Goal: Information Seeking & Learning: Find specific fact

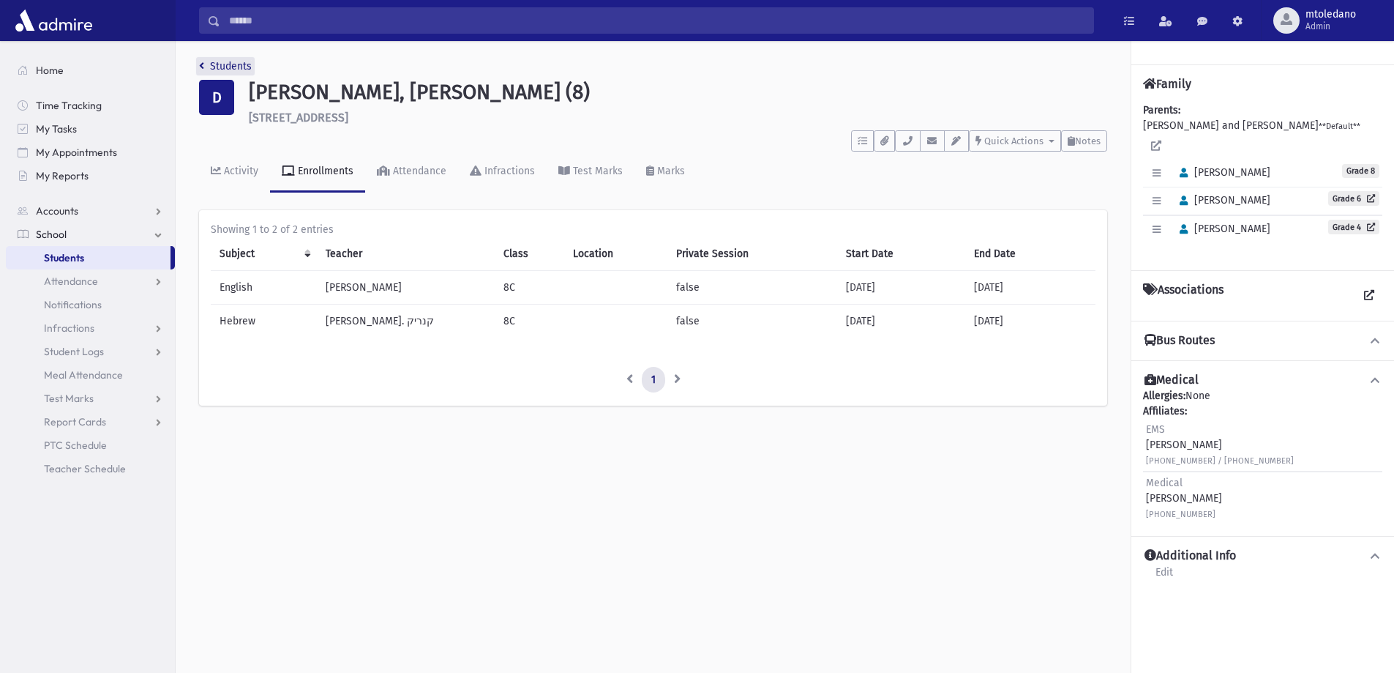
click at [243, 67] on link "Students" at bounding box center [225, 66] width 53 height 12
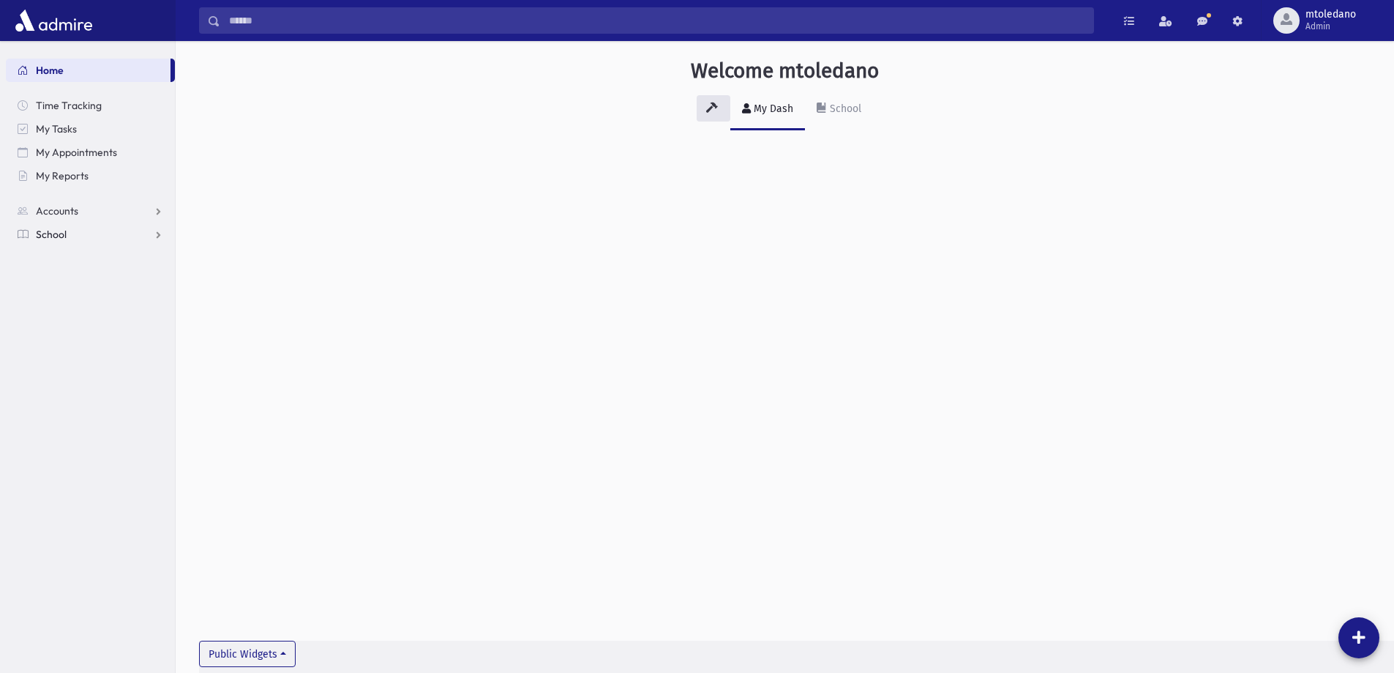
click at [48, 231] on span "School" at bounding box center [51, 234] width 31 height 13
click at [72, 252] on span "Students" at bounding box center [64, 257] width 40 height 13
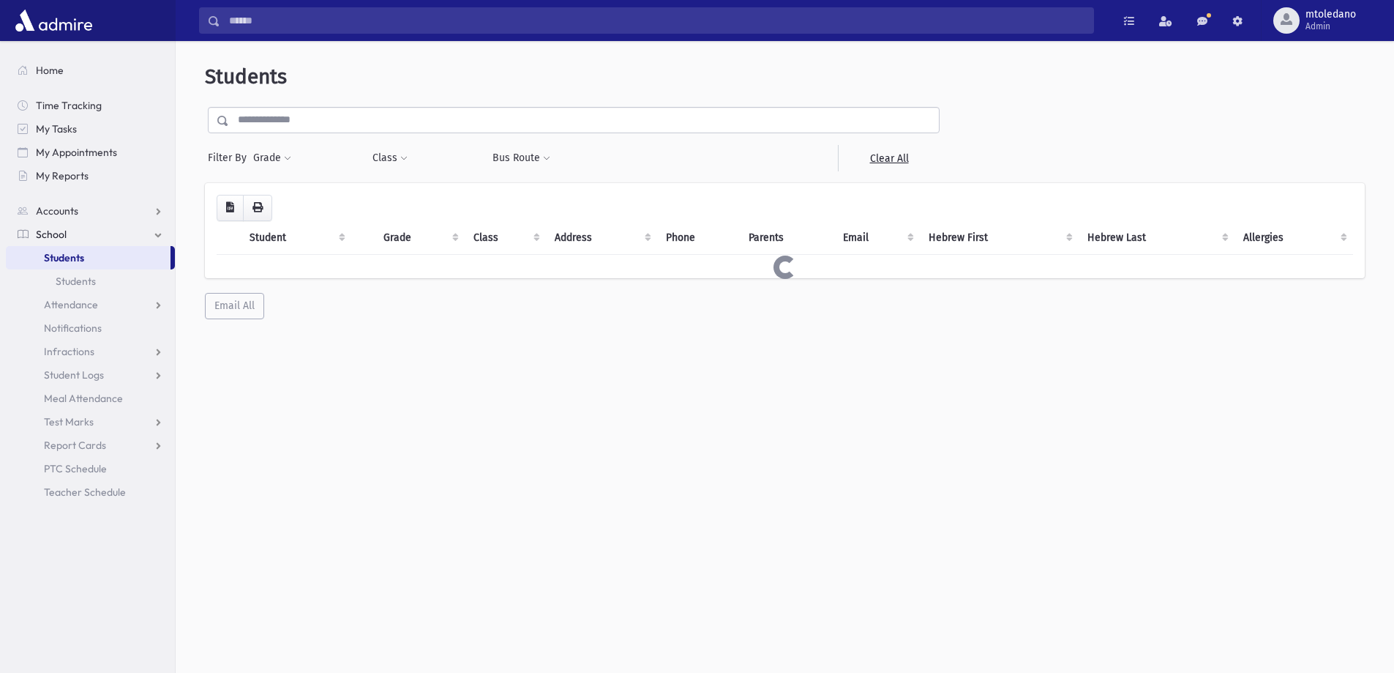
click at [310, 120] on input "text" at bounding box center [584, 120] width 710 height 26
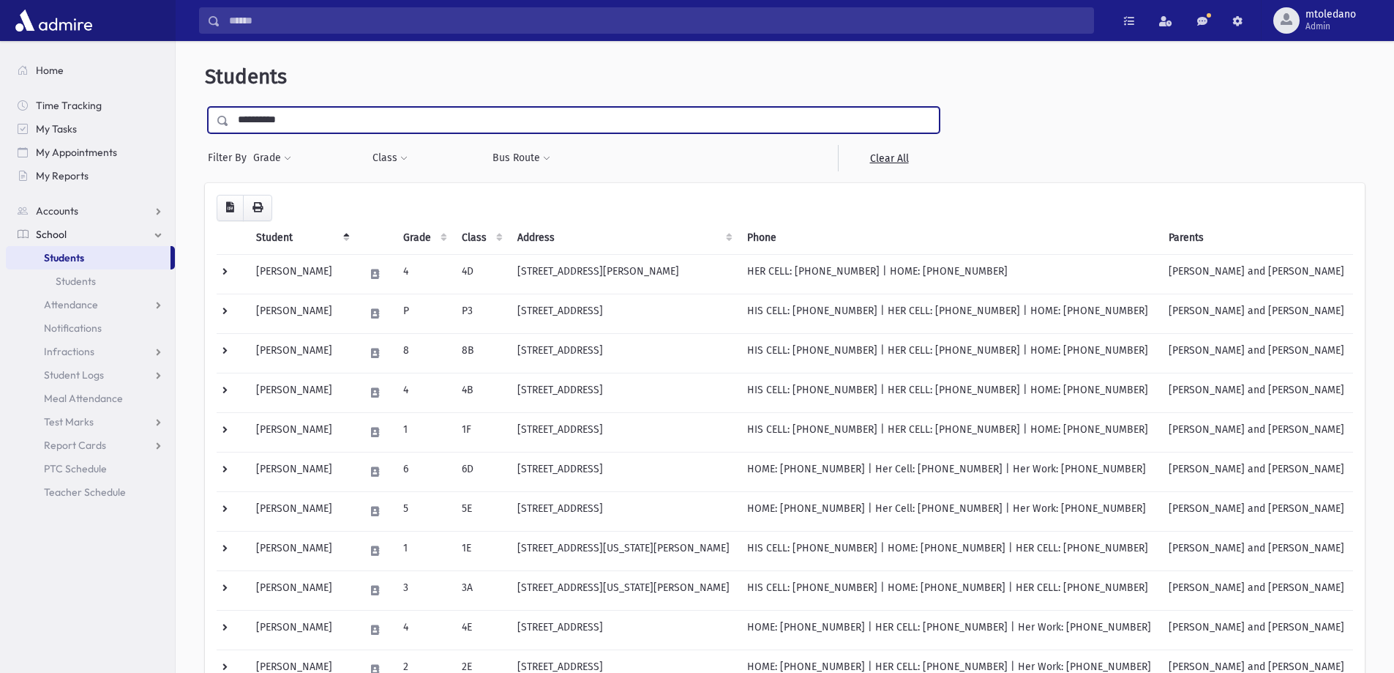
type input "**********"
click at [205, 107] on input "submit" at bounding box center [225, 117] width 41 height 20
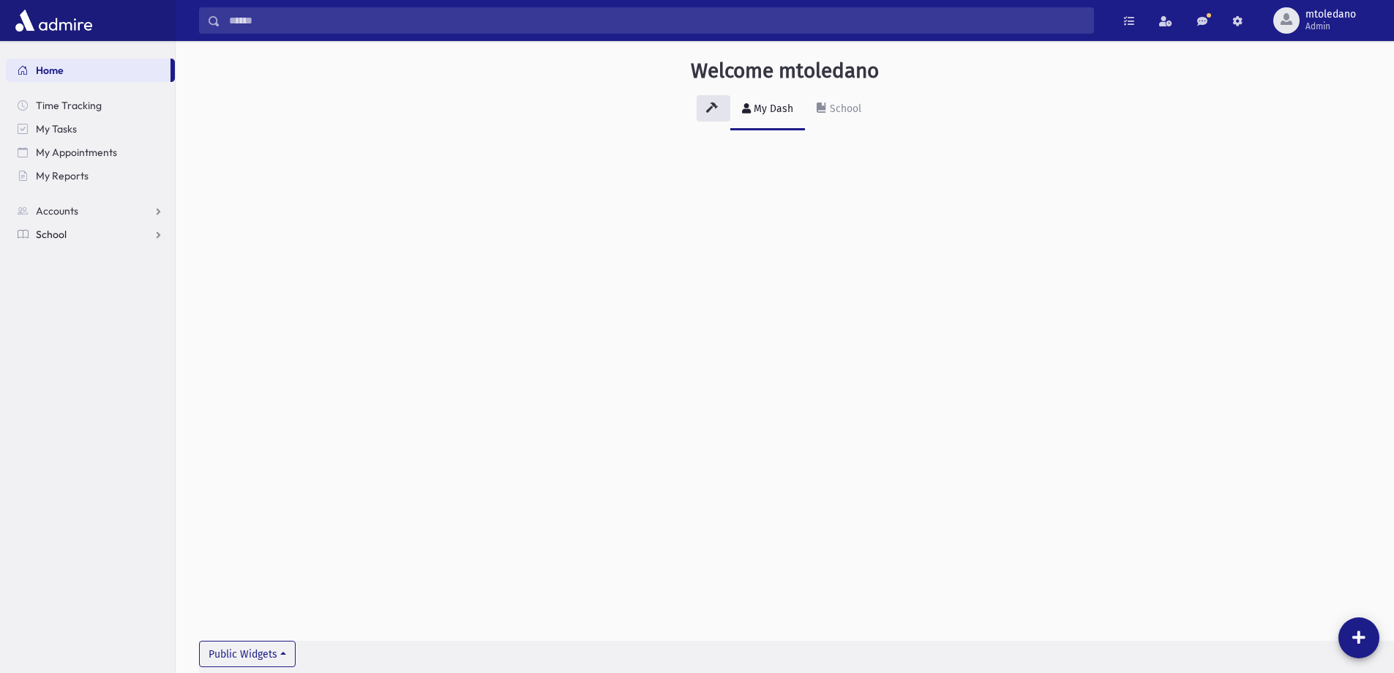
click at [49, 236] on span "School" at bounding box center [51, 234] width 31 height 13
click at [60, 274] on link "Attendance" at bounding box center [90, 280] width 169 height 23
click at [70, 299] on span "Entry" at bounding box center [68, 304] width 25 height 13
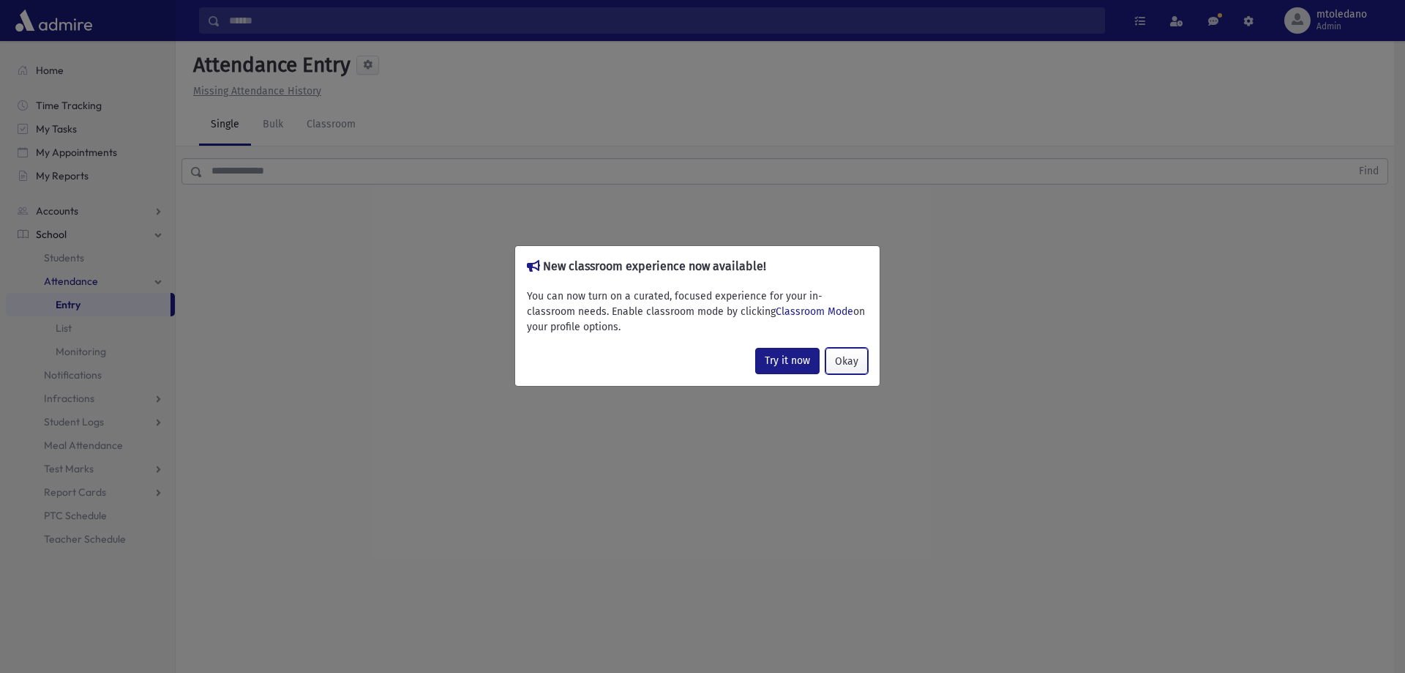
click at [843, 361] on button "Okay" at bounding box center [847, 361] width 42 height 26
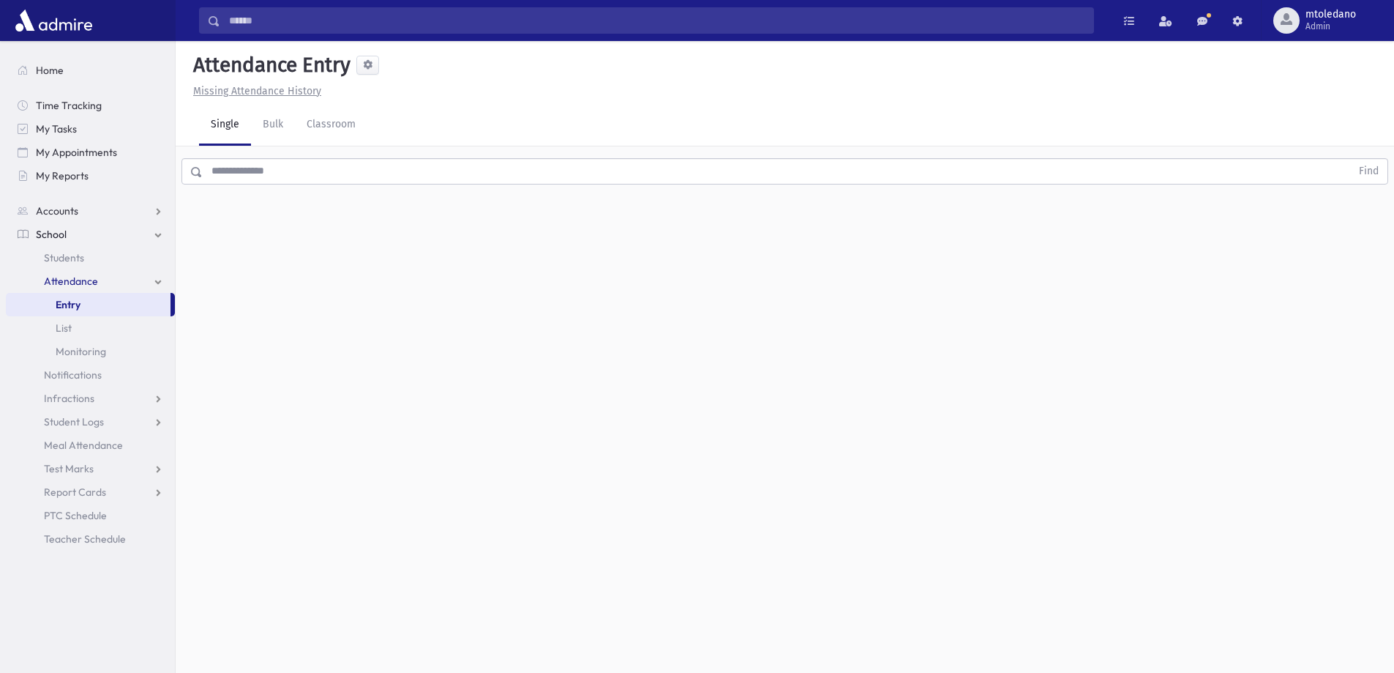
click at [272, 180] on input "text" at bounding box center [777, 171] width 1148 height 26
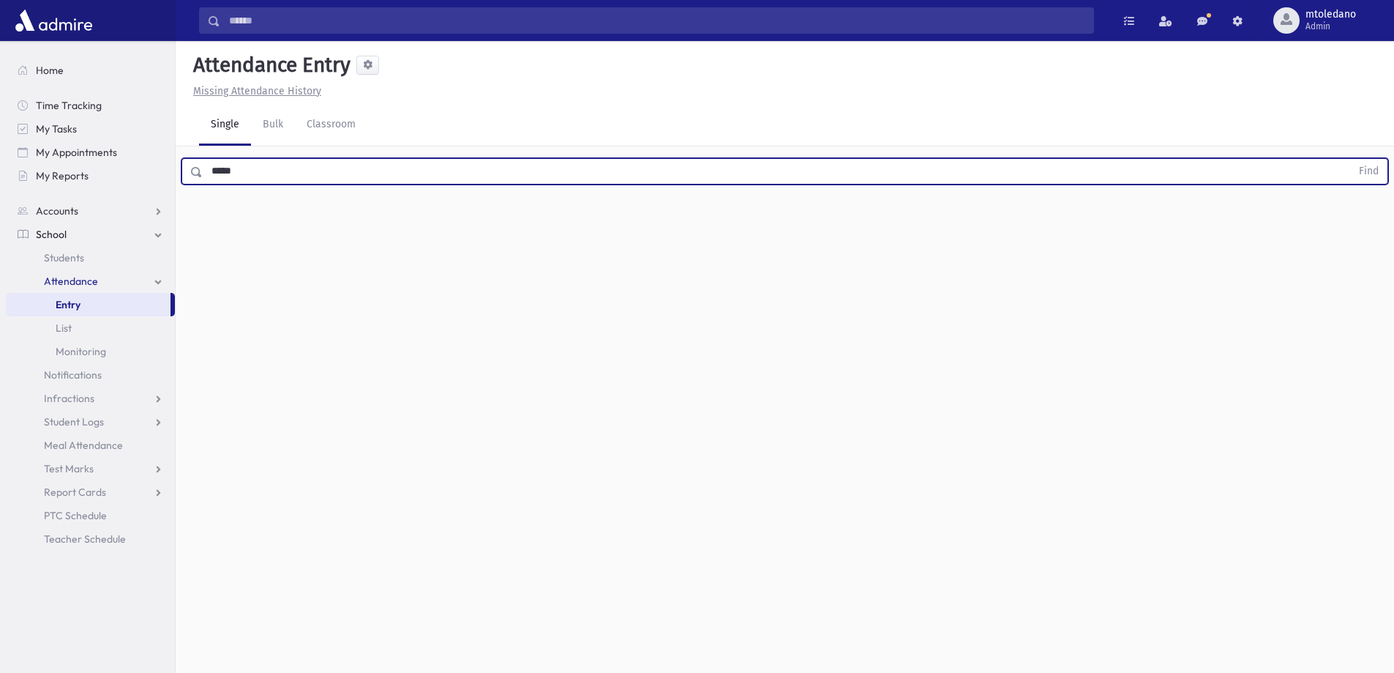
click at [1350, 159] on button "Find" at bounding box center [1368, 171] width 37 height 25
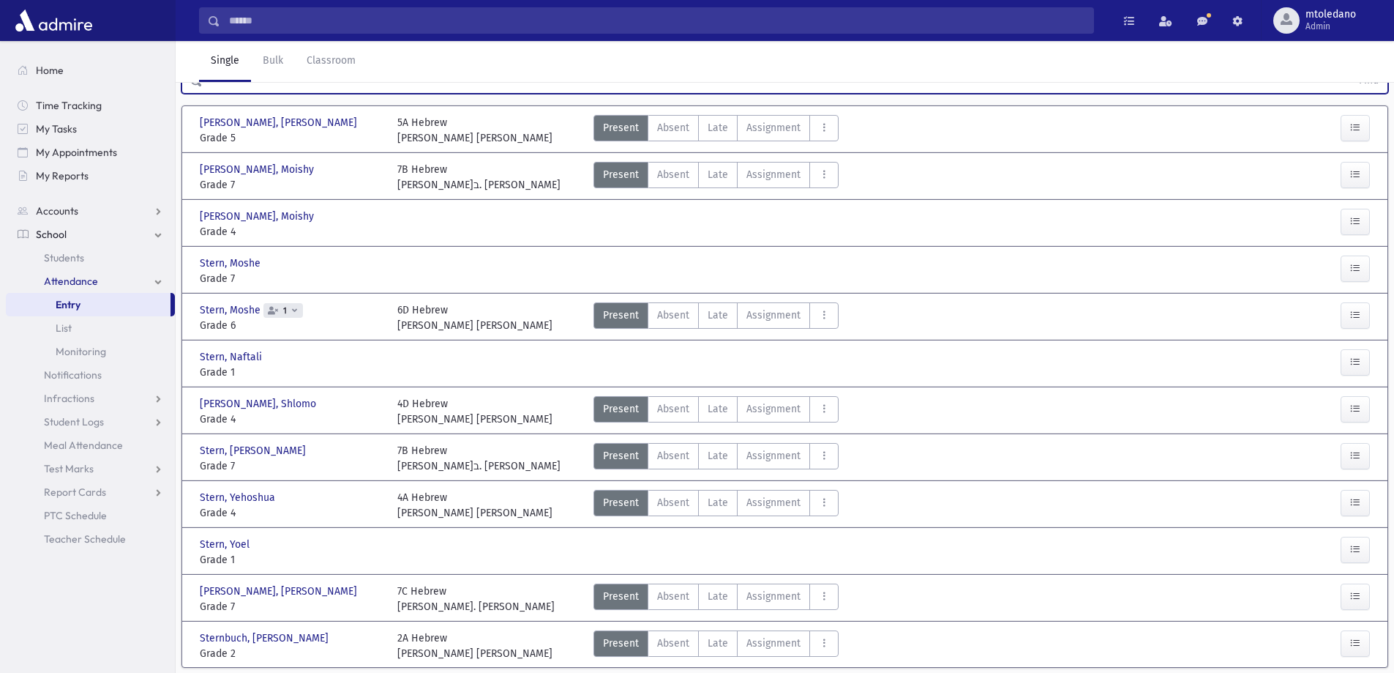
scroll to position [66, 0]
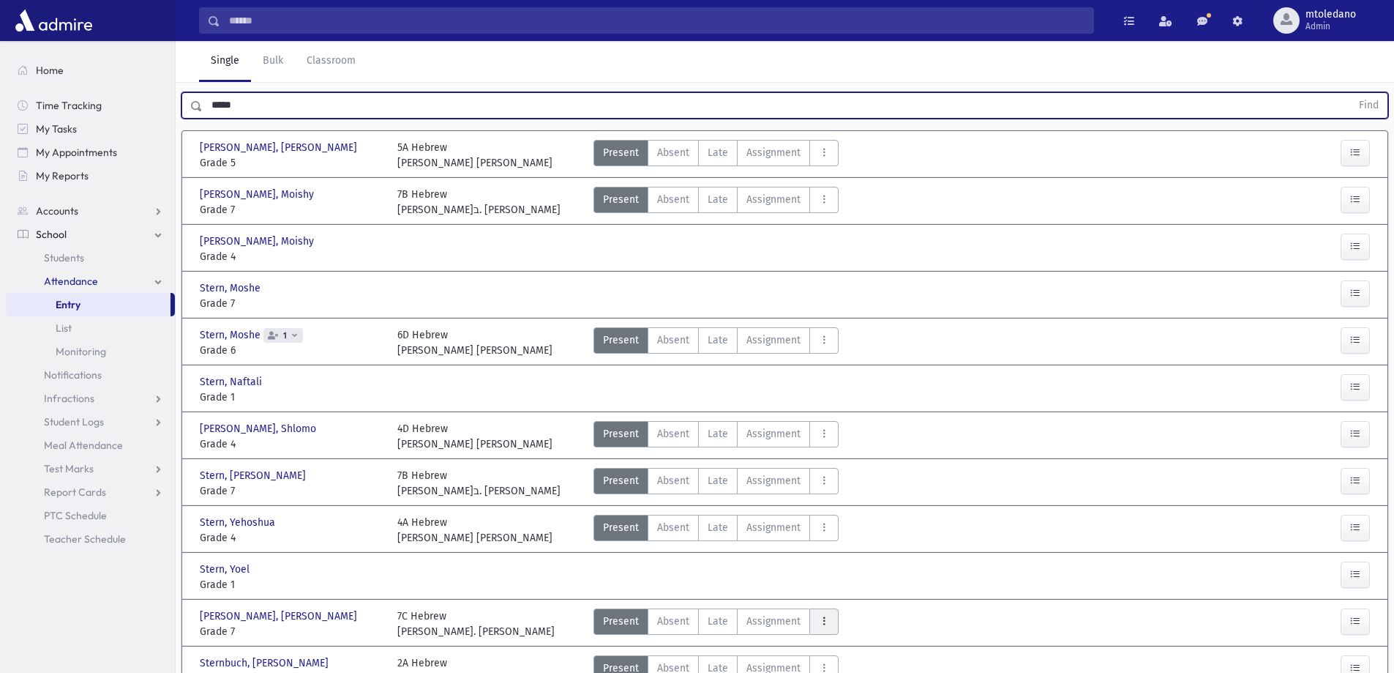
click at [820, 618] on icon "AttTypes" at bounding box center [824, 621] width 10 height 12
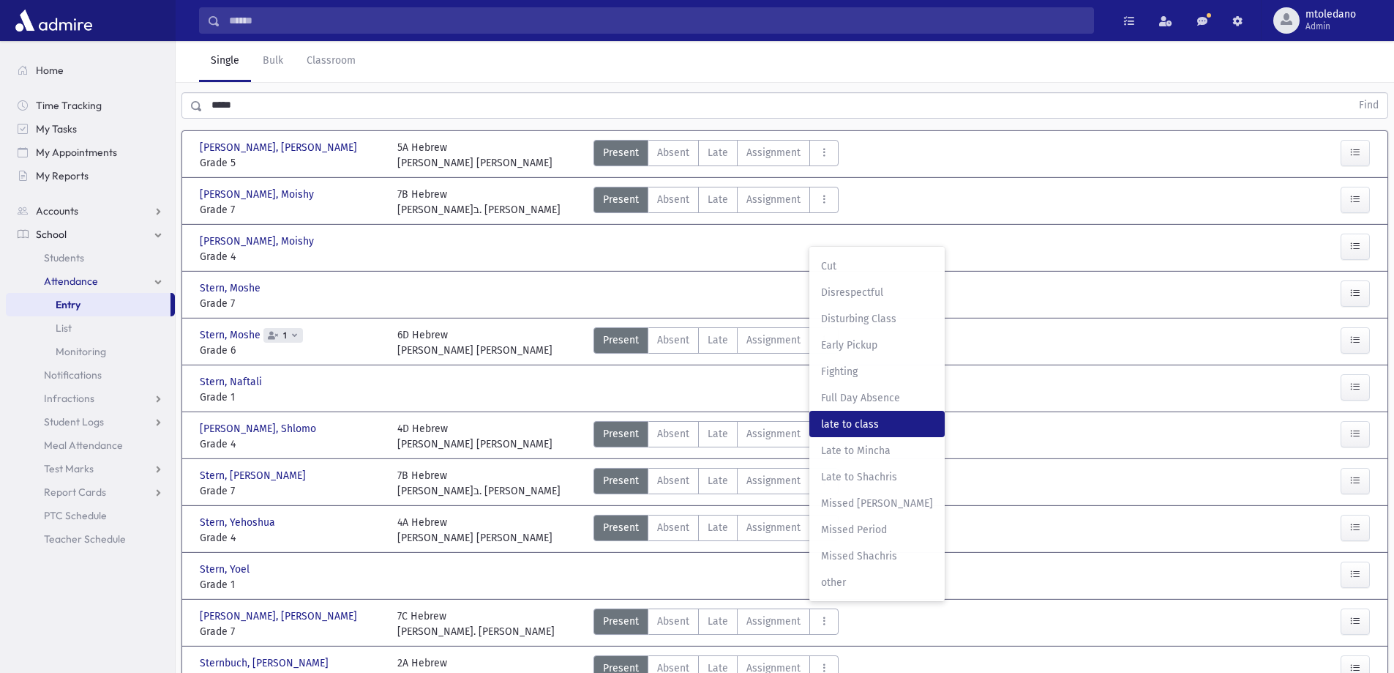
click at [827, 422] on span "late to class" at bounding box center [877, 423] width 112 height 15
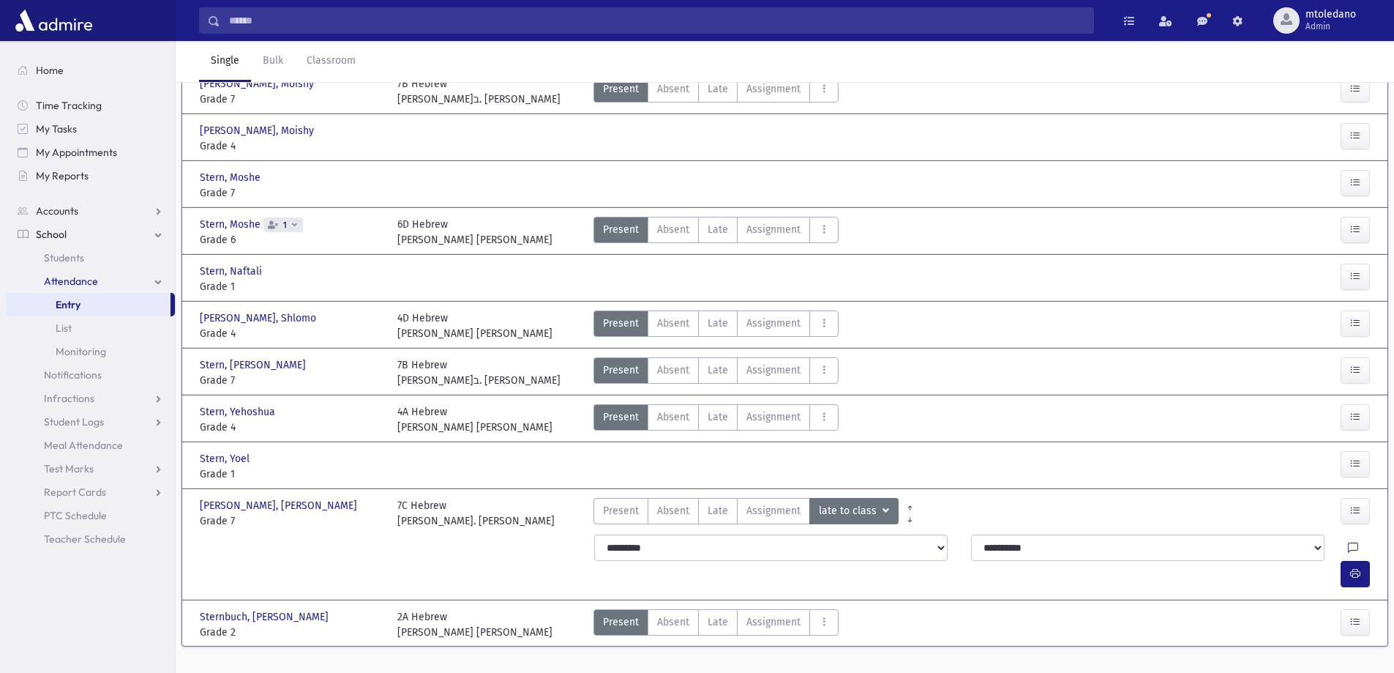
scroll to position [177, 0]
click at [1359, 566] on icon "button" at bounding box center [1355, 572] width 10 height 12
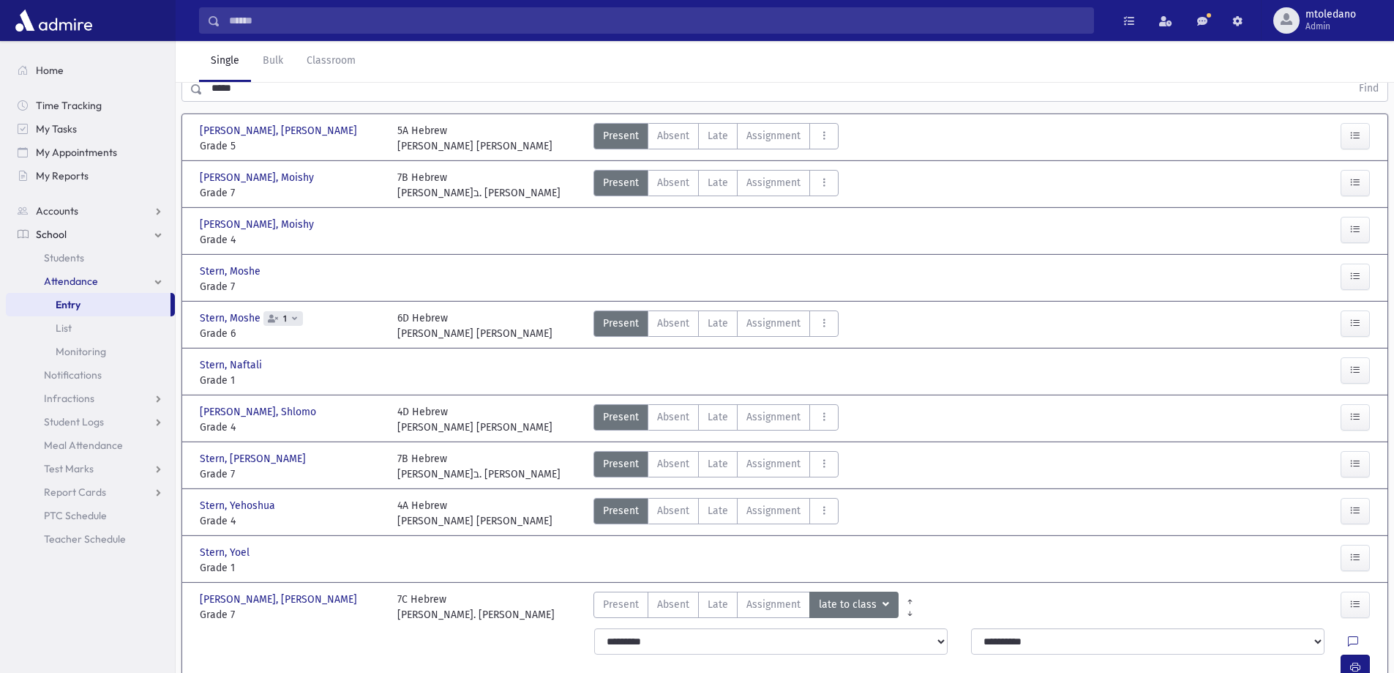
scroll to position [0, 0]
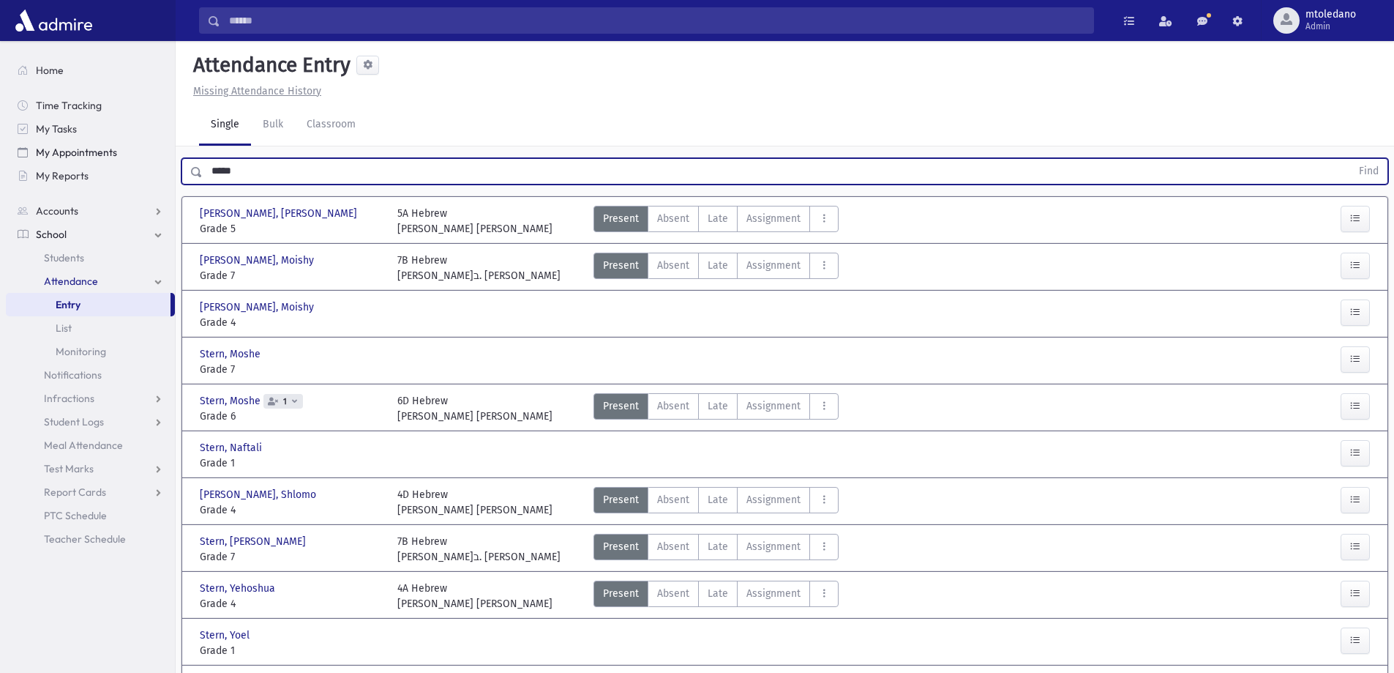
drag, startPoint x: 255, startPoint y: 171, endPoint x: 57, endPoint y: 162, distance: 198.6
click at [57, 162] on div "Search Results All Accounts" at bounding box center [697, 438] width 1394 height 876
type input "******"
click at [1350, 159] on button "Find" at bounding box center [1368, 171] width 37 height 25
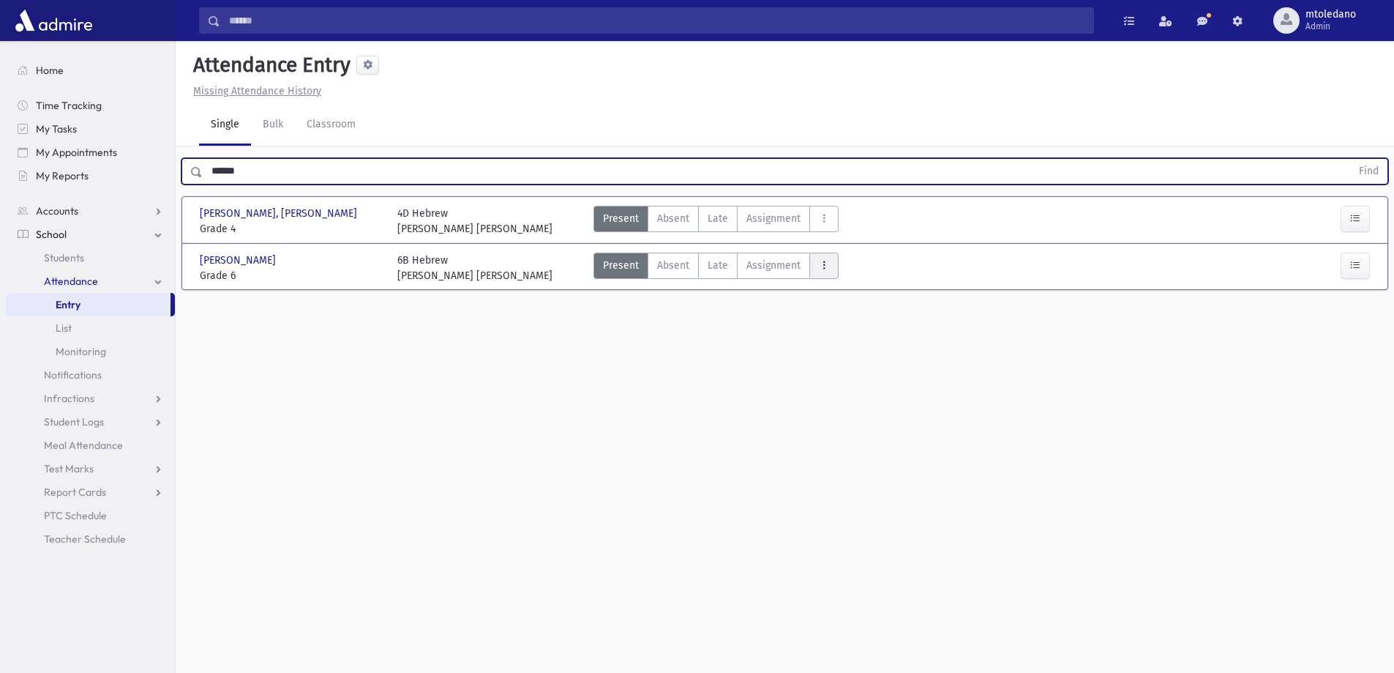
click at [830, 271] on button "AttTypes" at bounding box center [823, 265] width 29 height 26
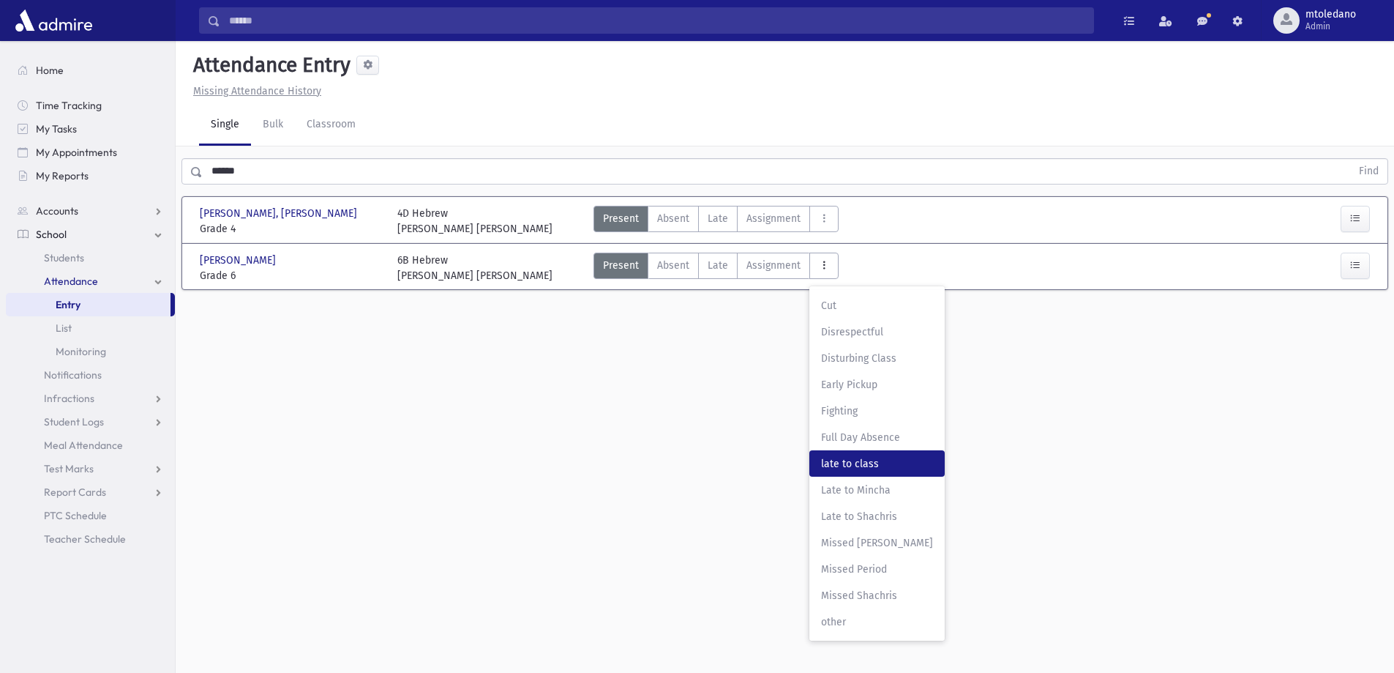
click at [855, 461] on span "late to class" at bounding box center [877, 463] width 112 height 15
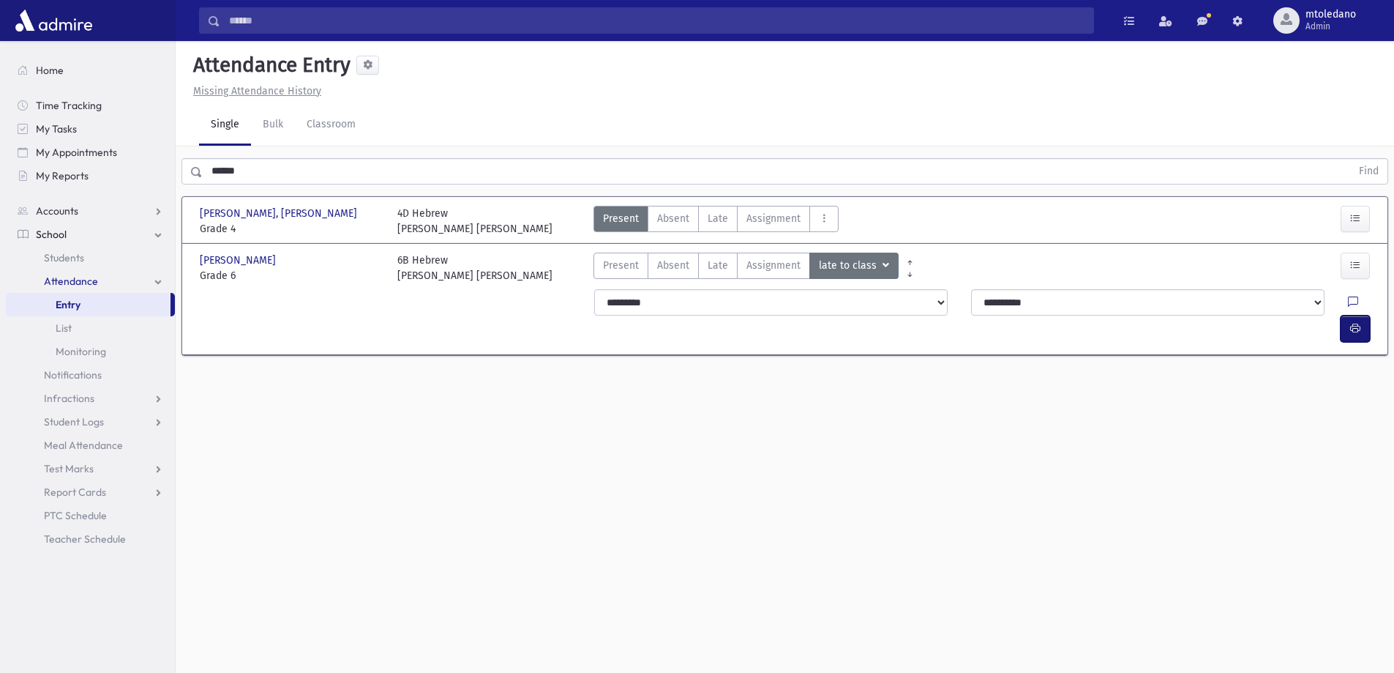
click at [1347, 315] on button "button" at bounding box center [1355, 328] width 29 height 26
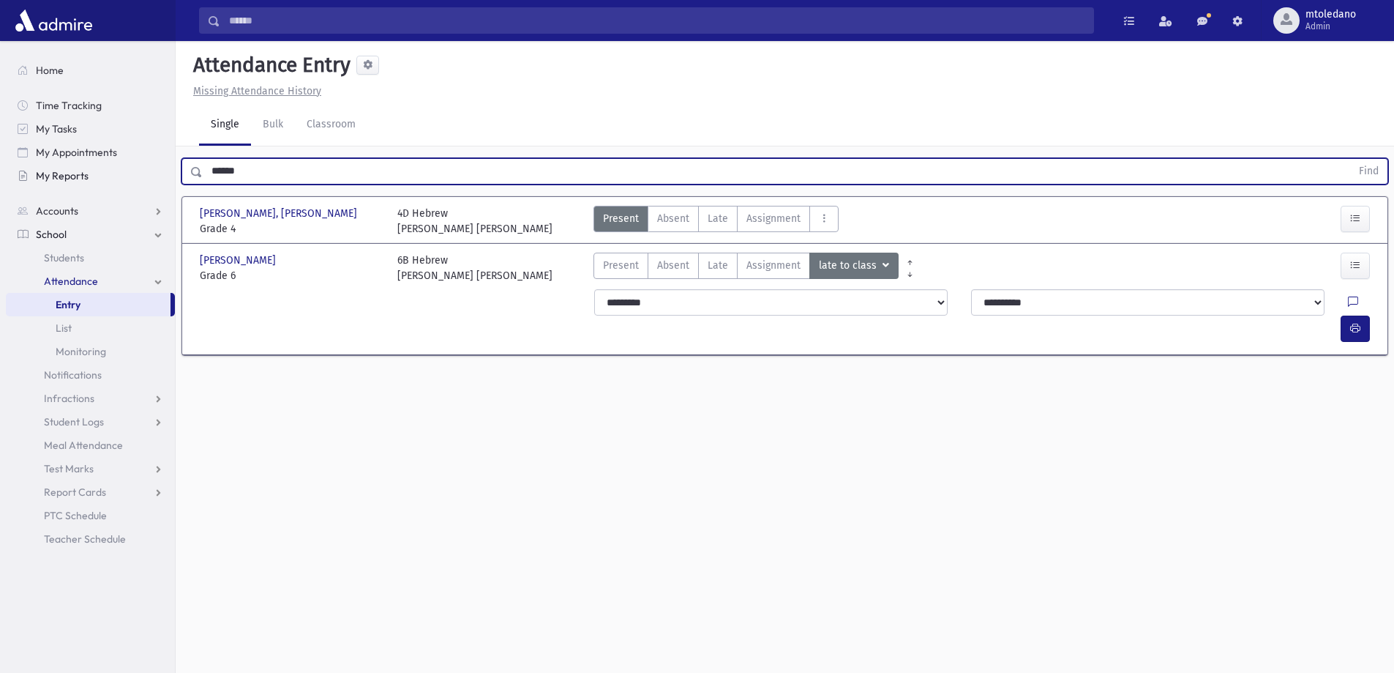
drag, startPoint x: 257, startPoint y: 168, endPoint x: 135, endPoint y: 167, distance: 122.2
click at [135, 167] on div "Search Results All Accounts" at bounding box center [697, 353] width 1394 height 706
click at [57, 257] on span "Students" at bounding box center [64, 257] width 40 height 13
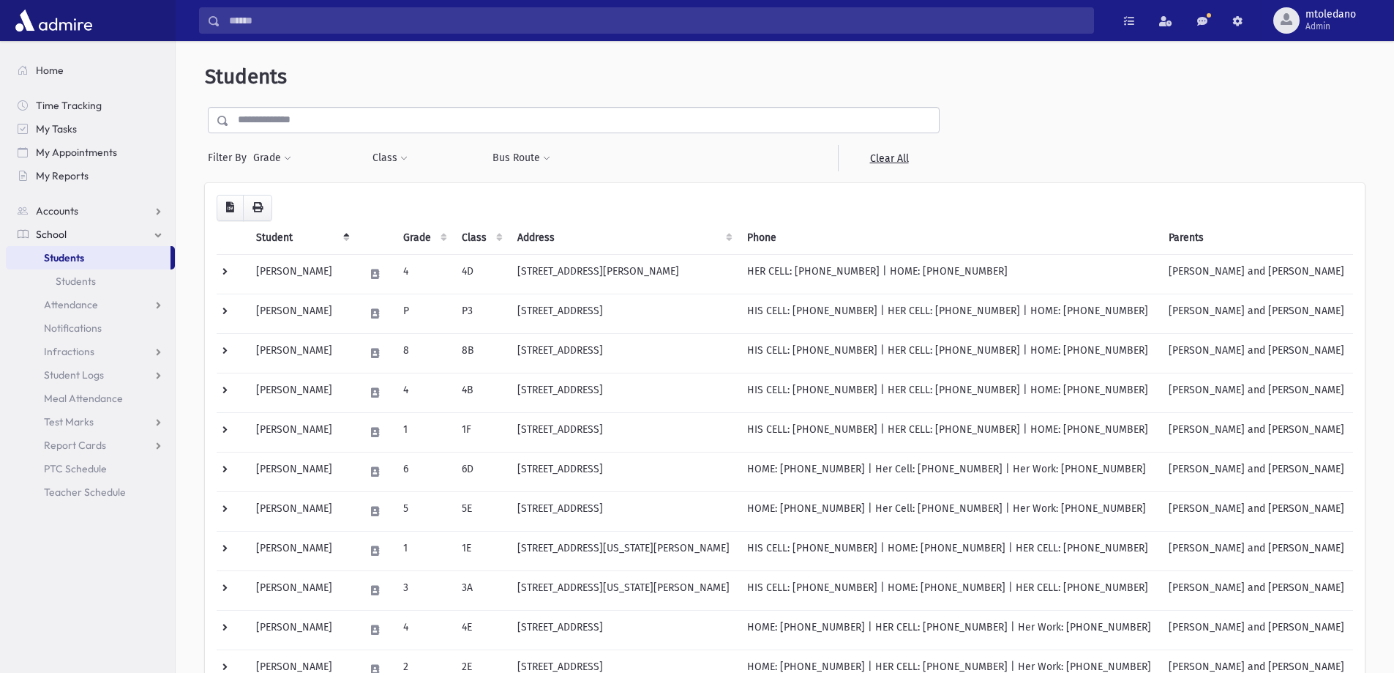
click at [302, 117] on input "text" at bounding box center [584, 120] width 710 height 26
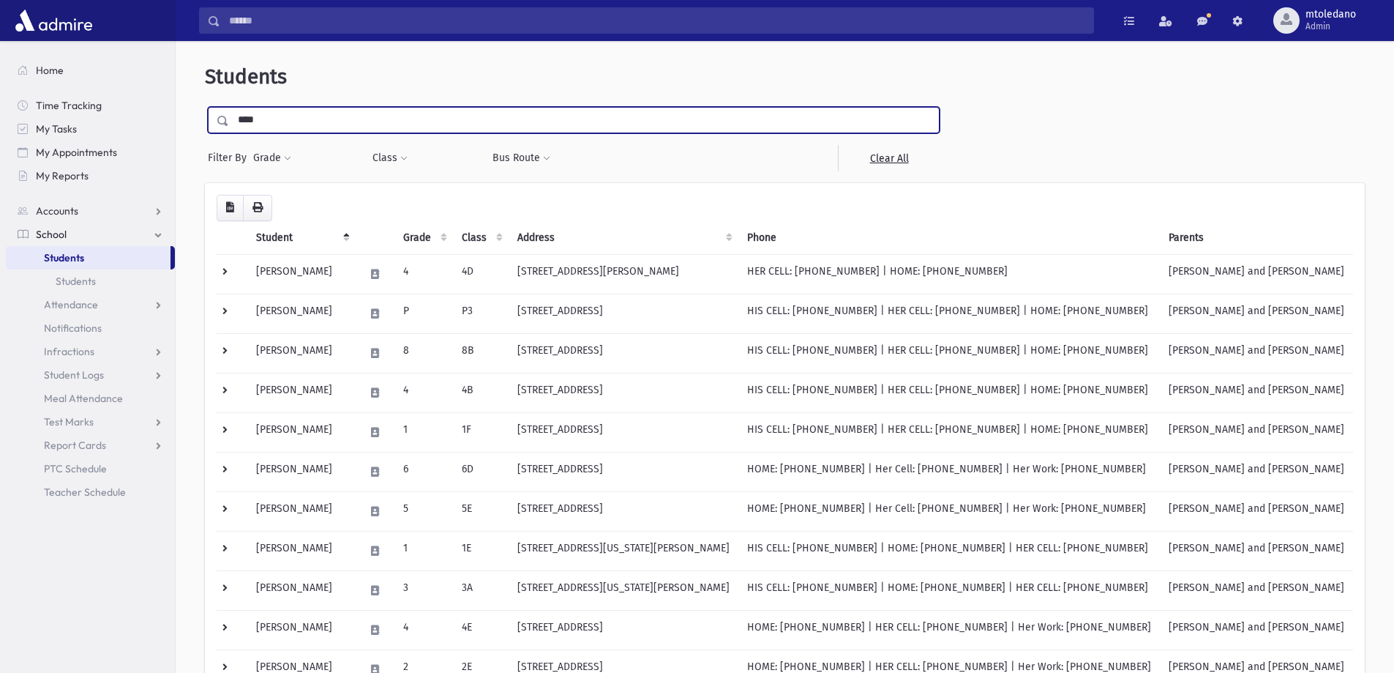
type input "****"
click at [205, 107] on input "submit" at bounding box center [225, 117] width 41 height 20
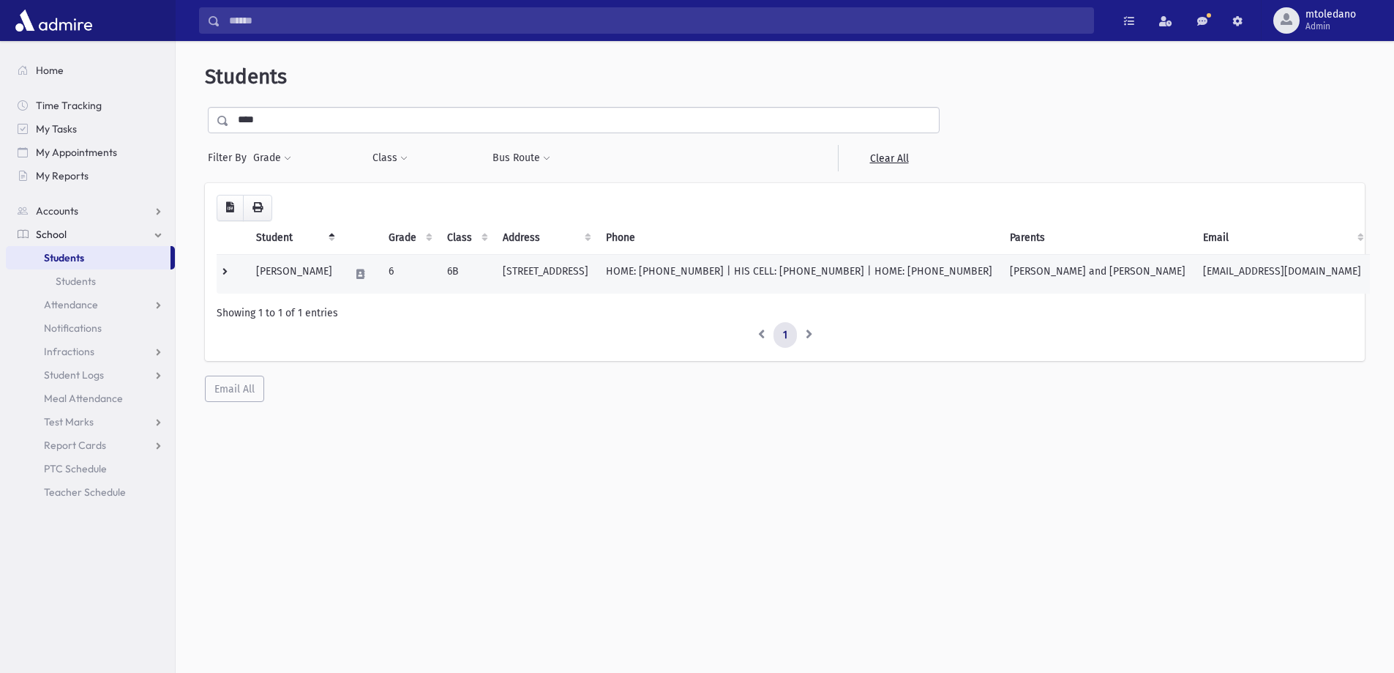
click at [296, 272] on td "Baalness, Eliyahu" at bounding box center [294, 274] width 94 height 40
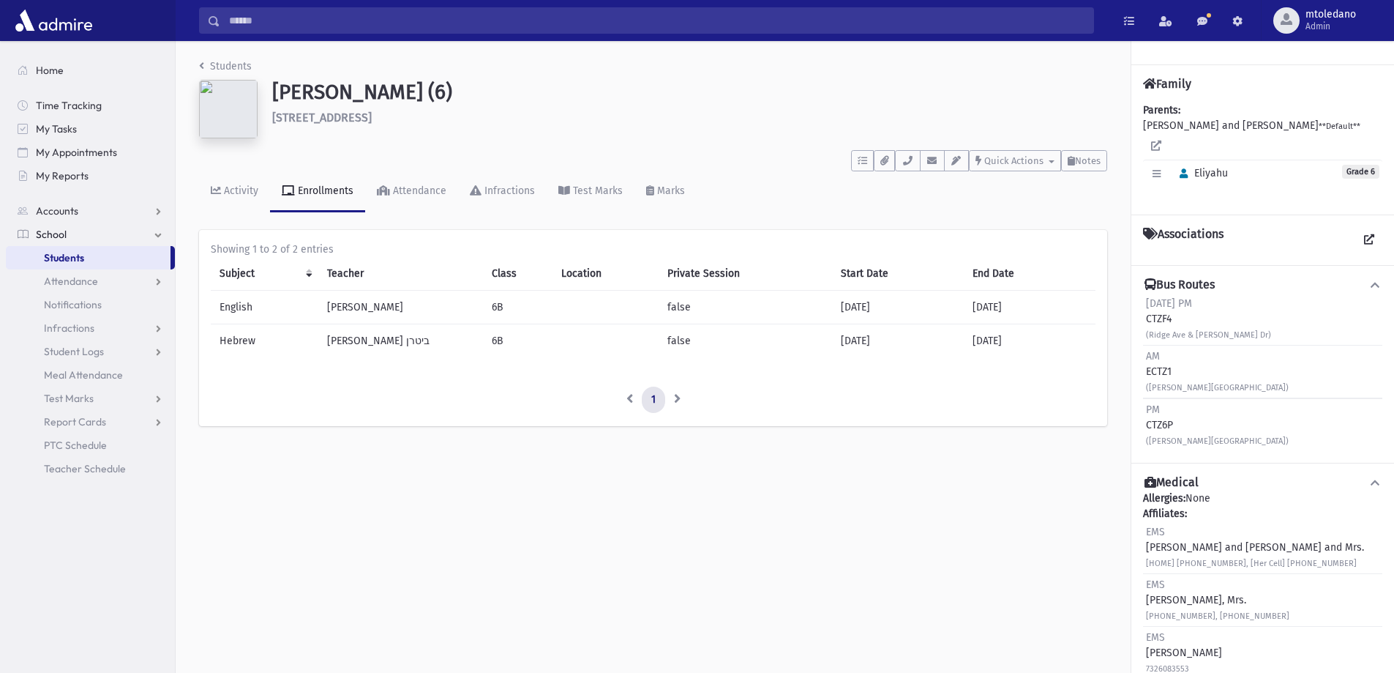
click at [212, 59] on li "Students" at bounding box center [225, 66] width 53 height 15
click at [213, 66] on link "Students" at bounding box center [225, 66] width 53 height 12
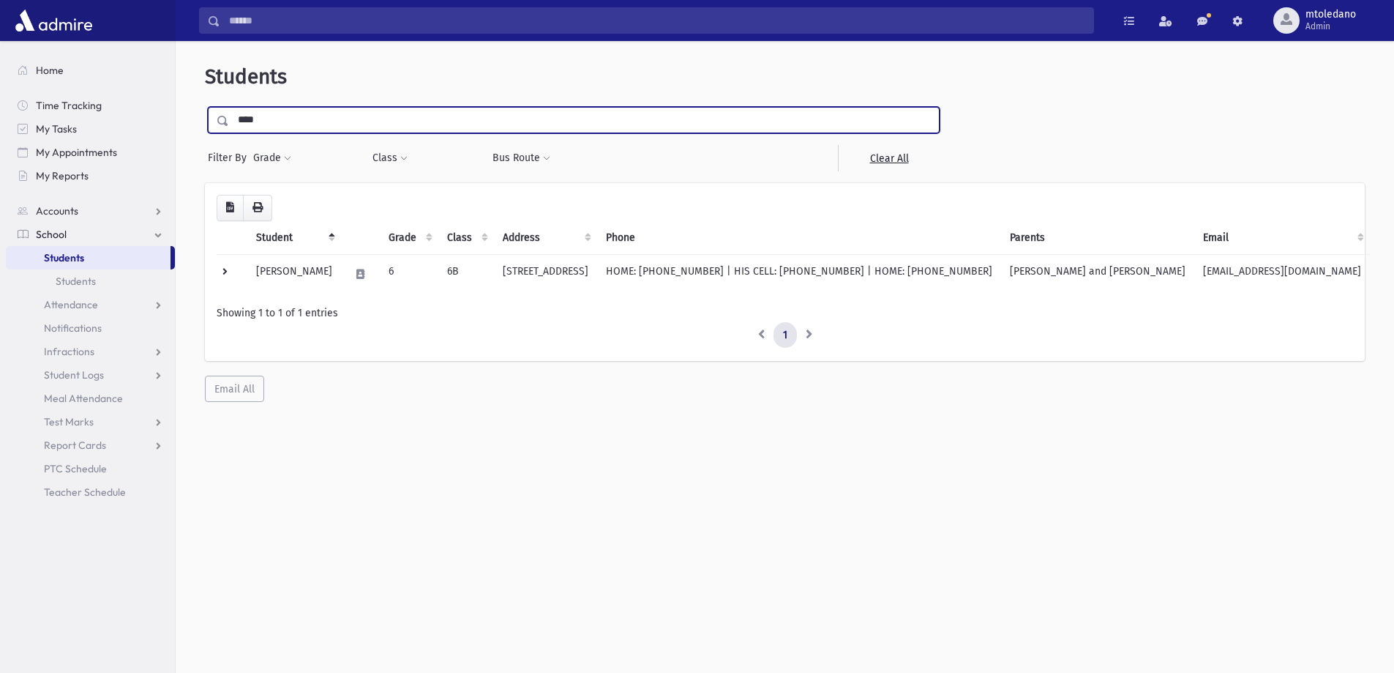
drag, startPoint x: 324, startPoint y: 116, endPoint x: 12, endPoint y: 49, distance: 319.5
click at [40, 61] on div "Search Results All Accounts" at bounding box center [697, 355] width 1394 height 711
type input "*********"
click at [205, 107] on input "submit" at bounding box center [225, 117] width 41 height 20
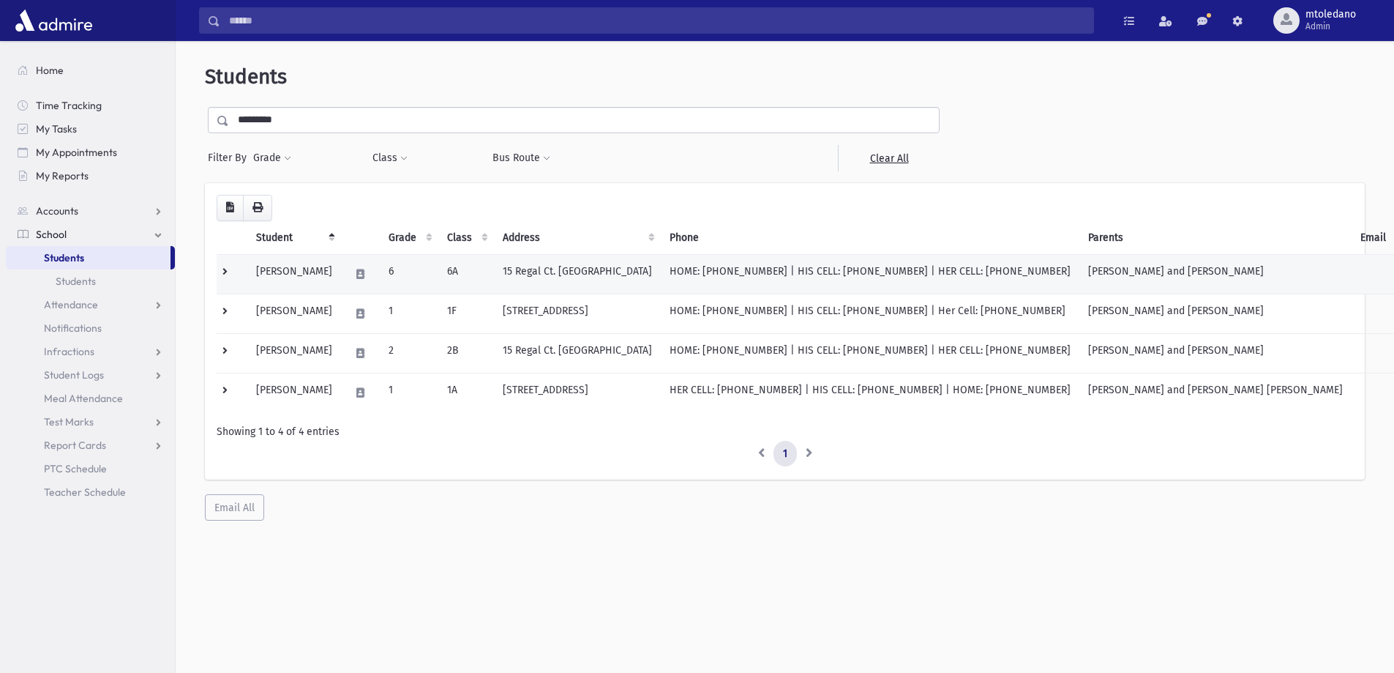
click at [322, 272] on td "[PERSON_NAME]" at bounding box center [294, 274] width 94 height 40
